Goal: Information Seeking & Learning: Learn about a topic

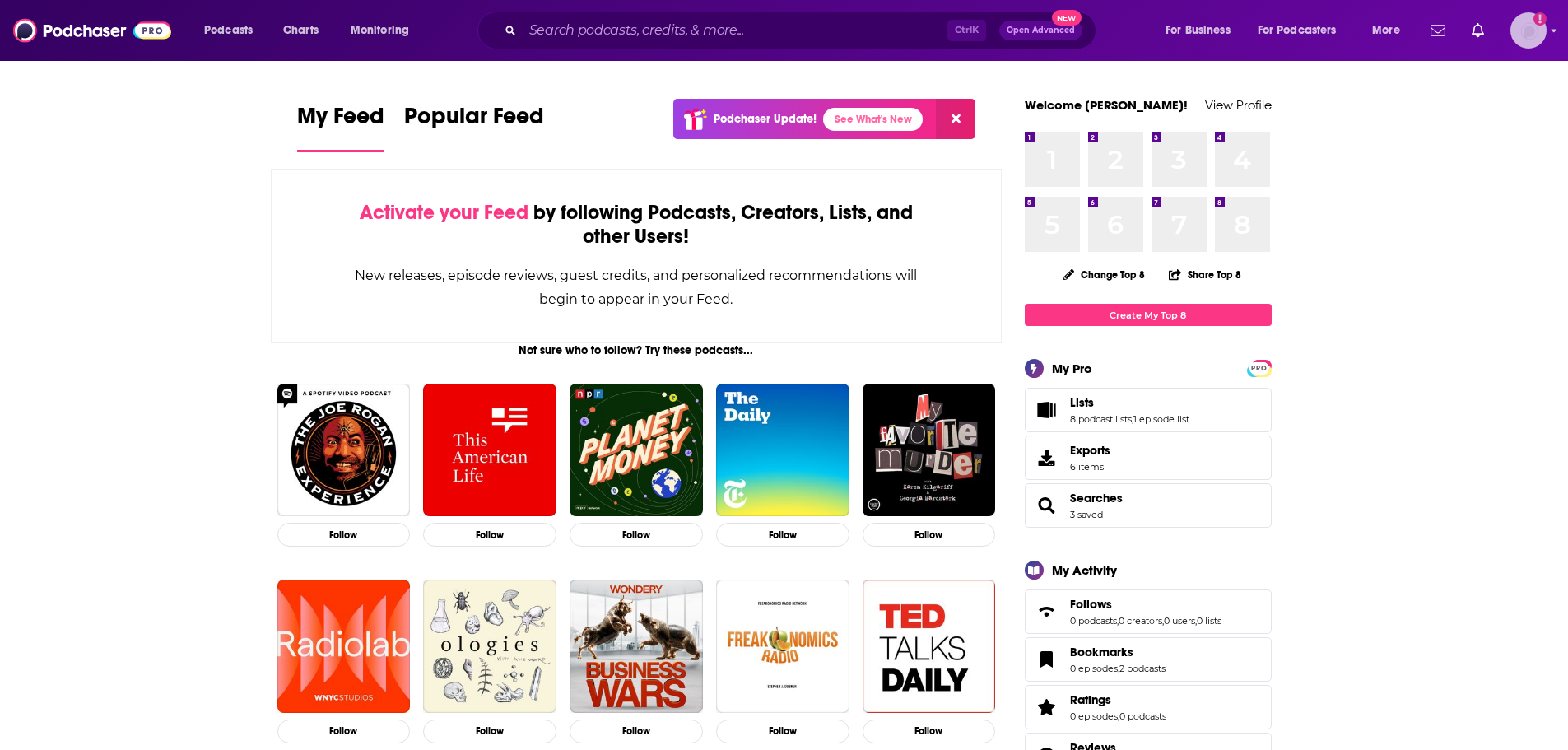
click at [1529, 34] on img "Logged in as gabrielle.gantz" at bounding box center [1529, 31] width 36 height 36
click at [701, 27] on input "Search podcasts, credits, & more..." at bounding box center [735, 31] width 425 height 27
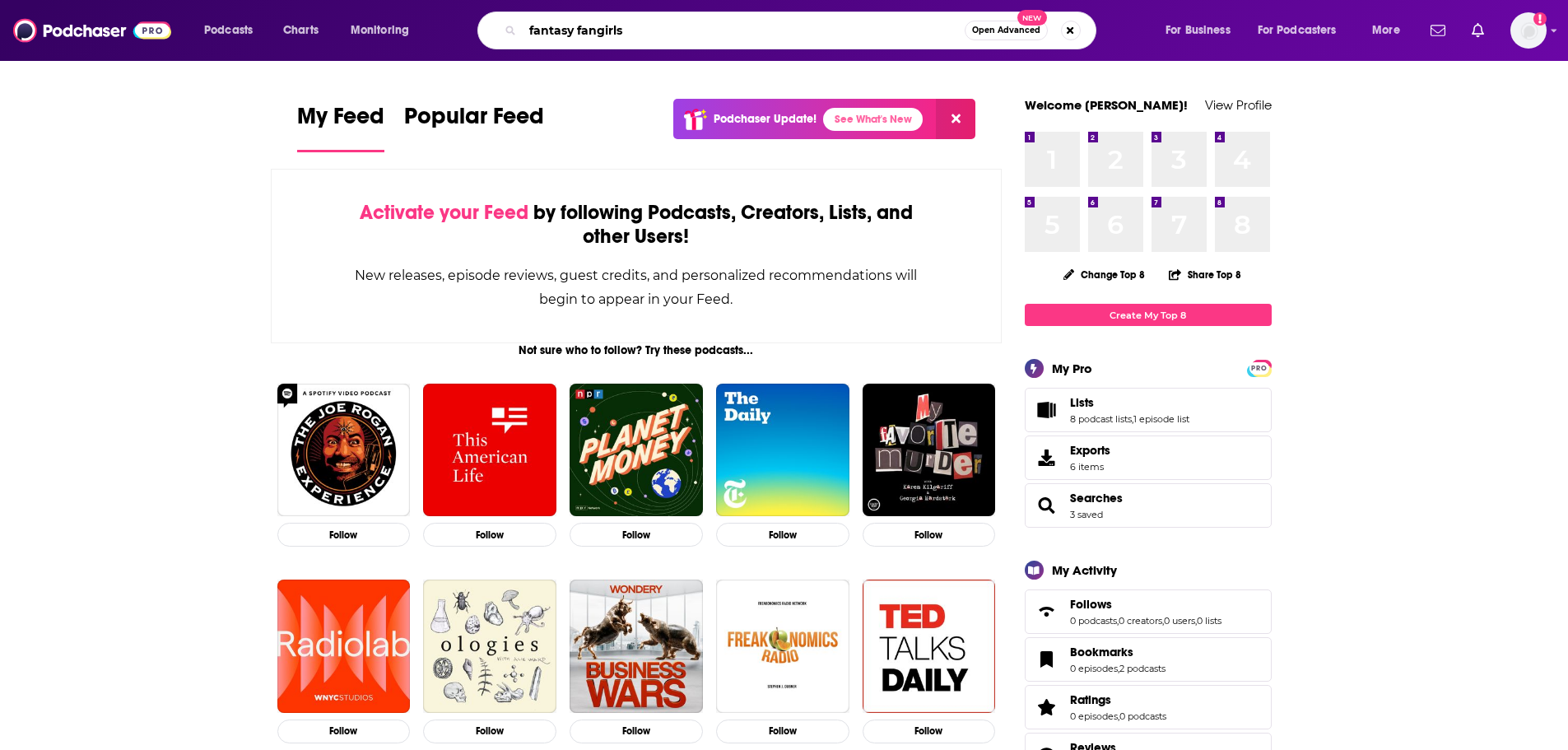
type input "fantasy fangirls"
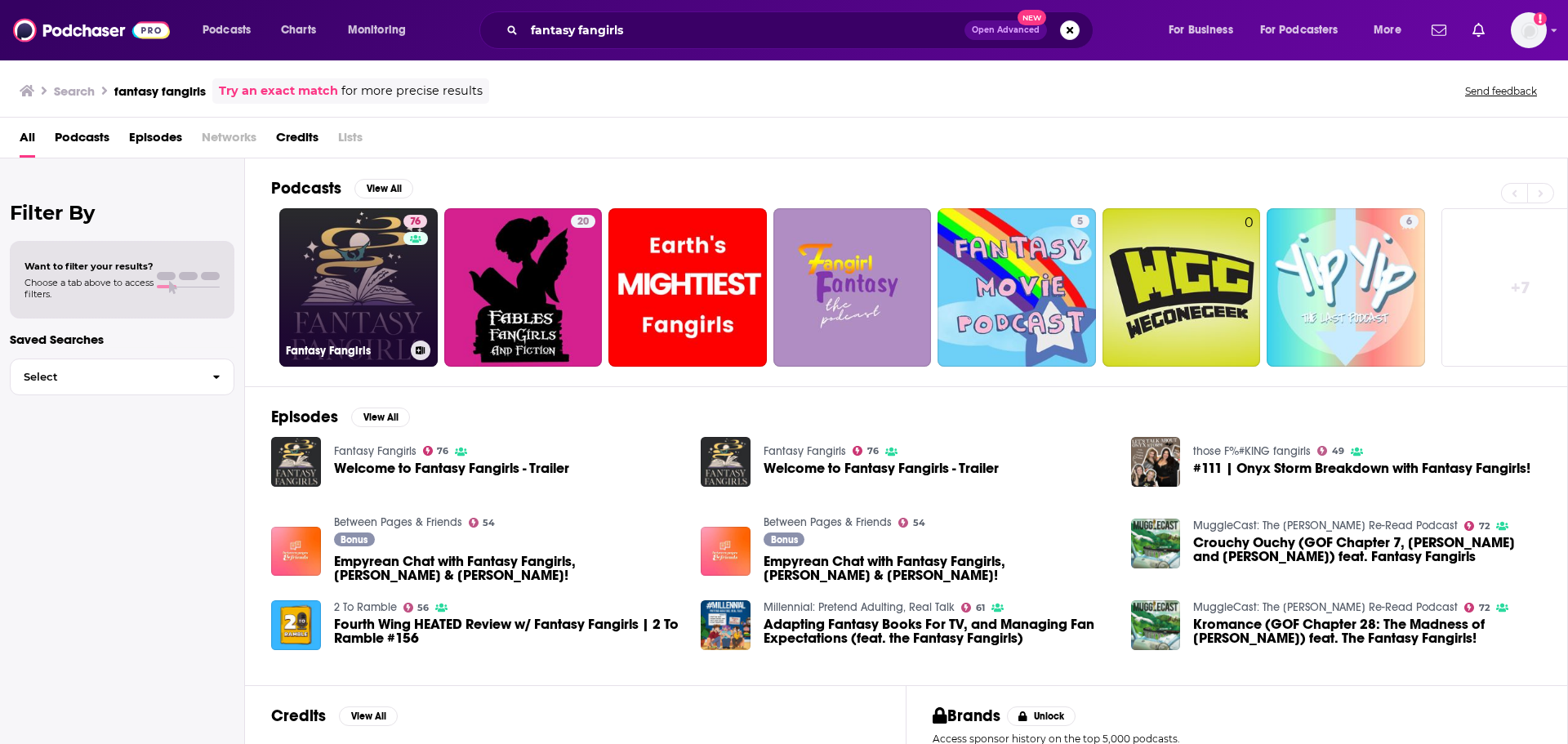
click at [375, 293] on link "76 Fantasy Fangirls" at bounding box center [358, 287] width 158 height 158
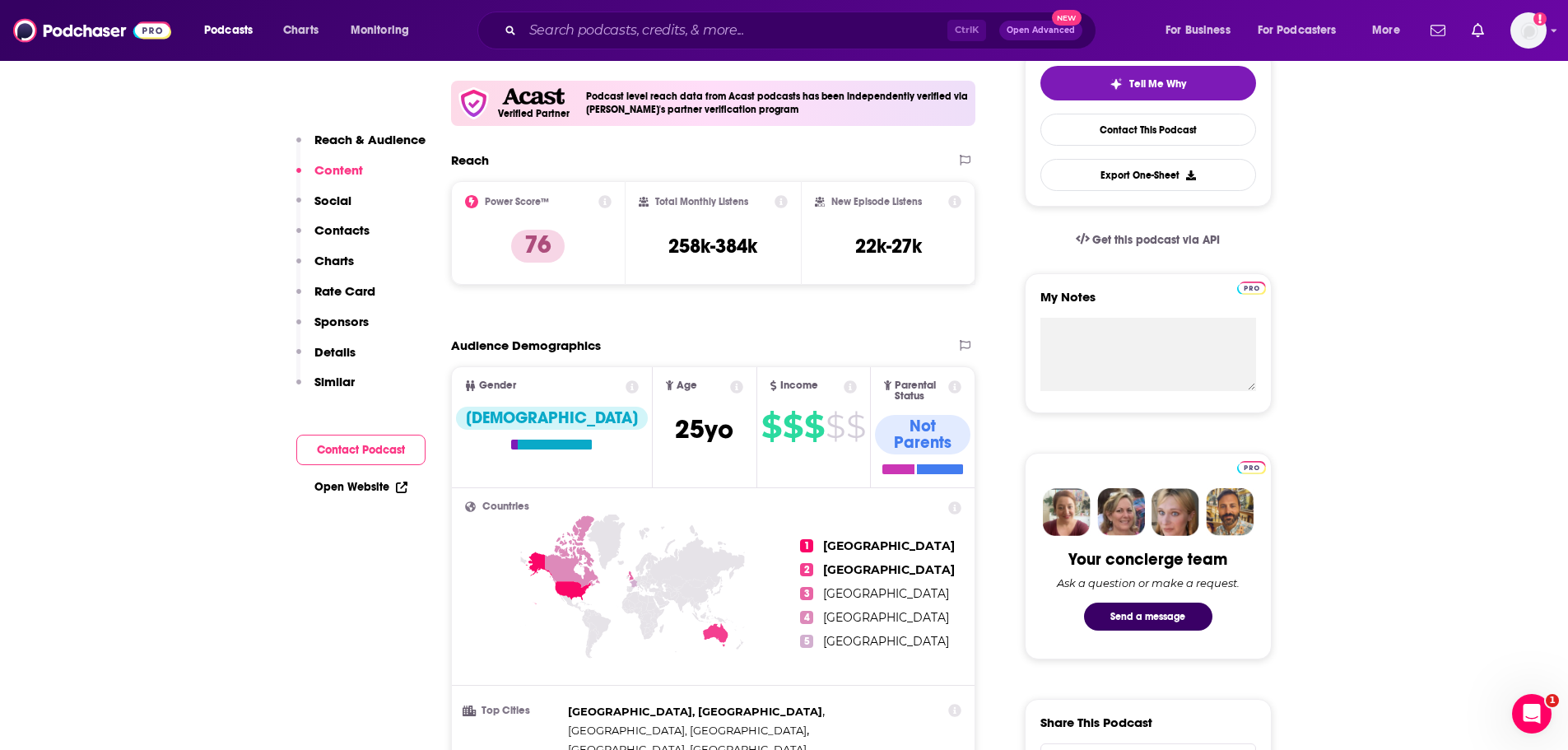
scroll to position [247, 0]
